Goal: Find specific page/section: Find specific page/section

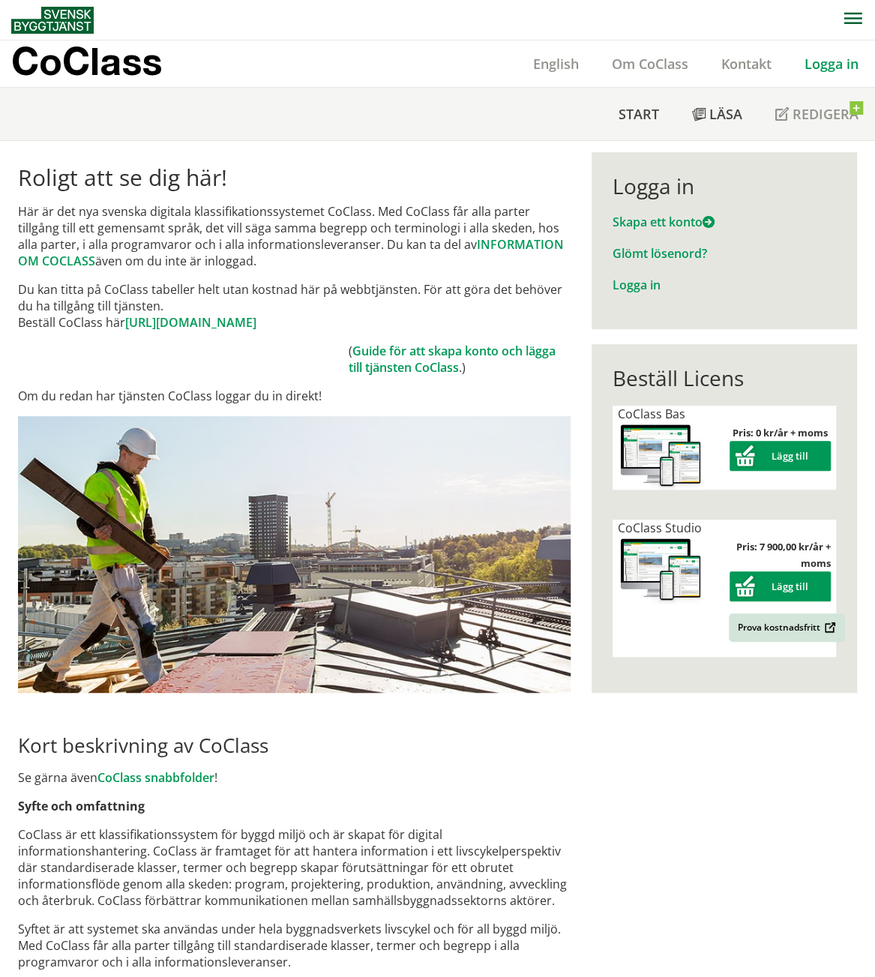
click at [814, 65] on link "Logga in" at bounding box center [831, 64] width 87 height 18
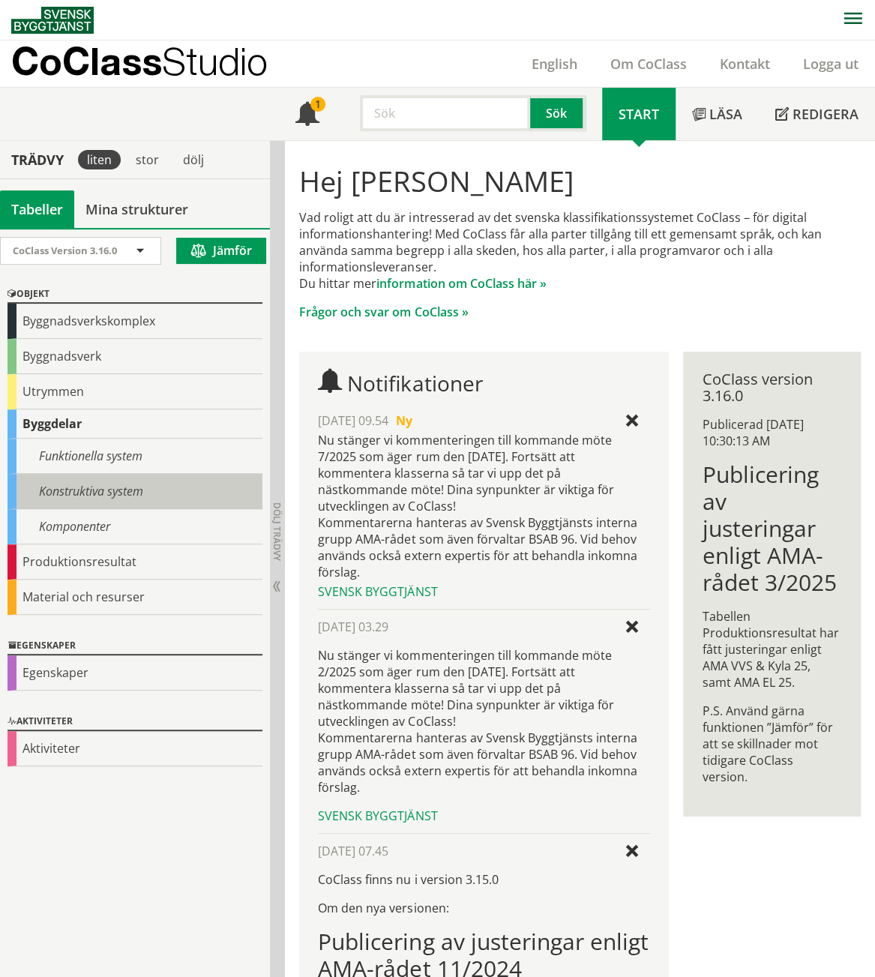
click at [74, 493] on div "Konstruktiva system" at bounding box center [134, 491] width 255 height 35
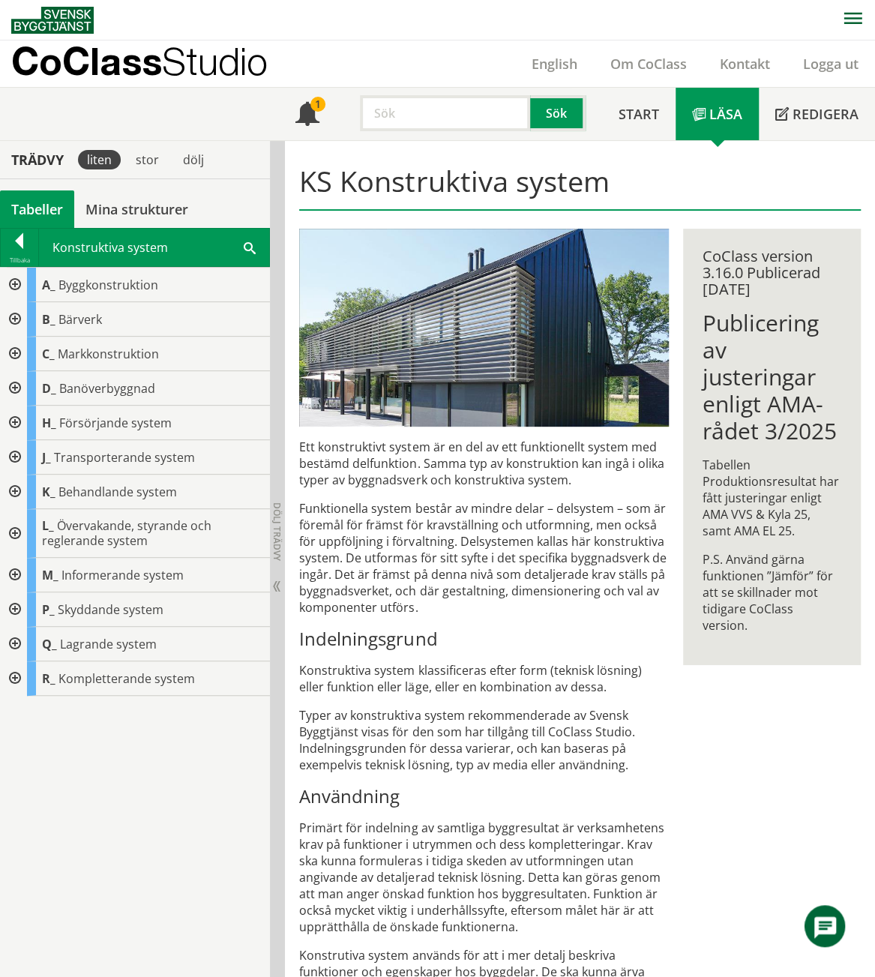
click at [23, 459] on div at bounding box center [13, 457] width 27 height 34
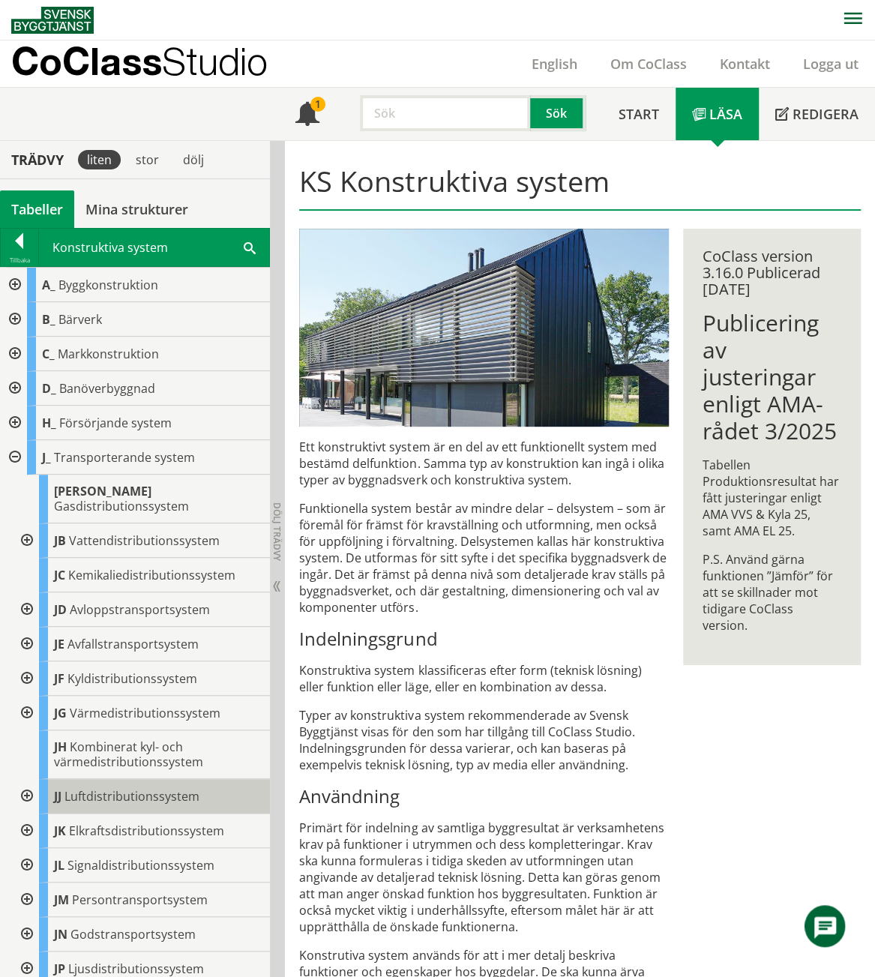
click at [188, 788] on span "Luftdistributionssystem" at bounding box center [131, 796] width 135 height 16
